Goal: Entertainment & Leisure: Consume media (video, audio)

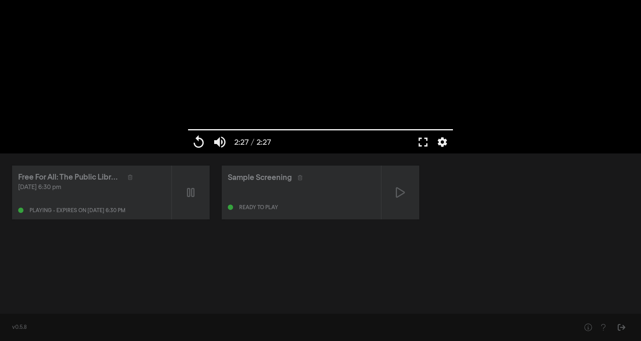
type input "147.146"
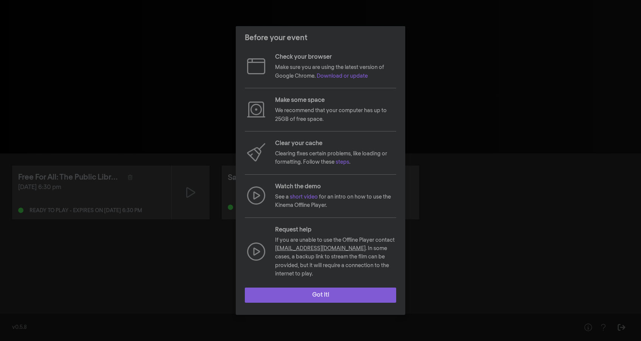
click at [311, 292] on button "Got it!" at bounding box center [320, 294] width 151 height 15
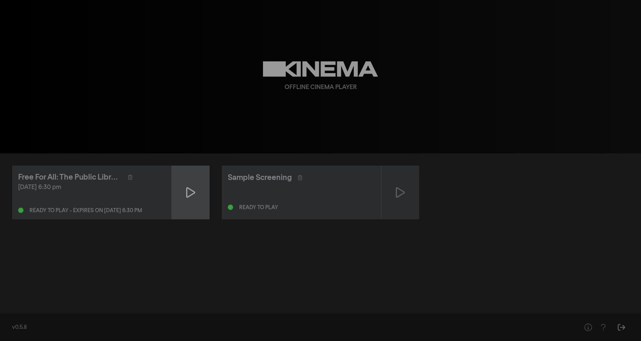
click at [191, 192] on icon at bounding box center [190, 192] width 9 height 12
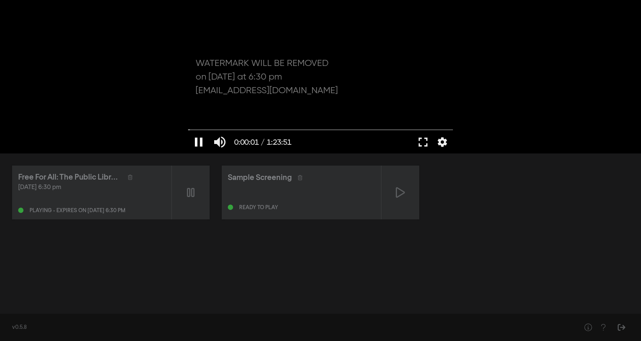
click at [202, 144] on button "pause" at bounding box center [198, 142] width 21 height 23
type input "1.584563"
click at [422, 146] on button "fullscreen" at bounding box center [423, 142] width 21 height 23
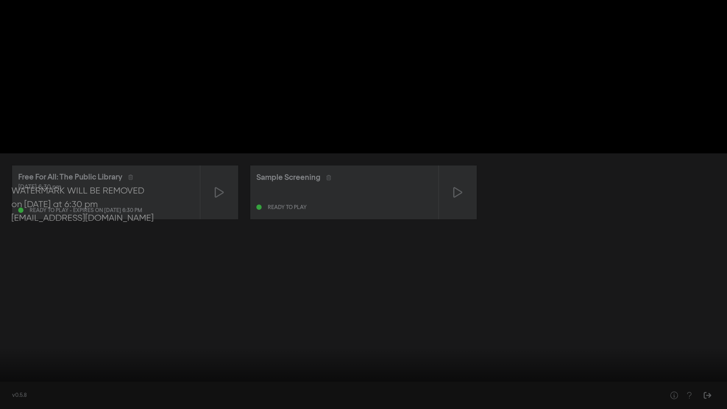
click at [641, 340] on button "fullscreen_exit" at bounding box center [692, 397] width 21 height 23
